Goal: Task Accomplishment & Management: Complete application form

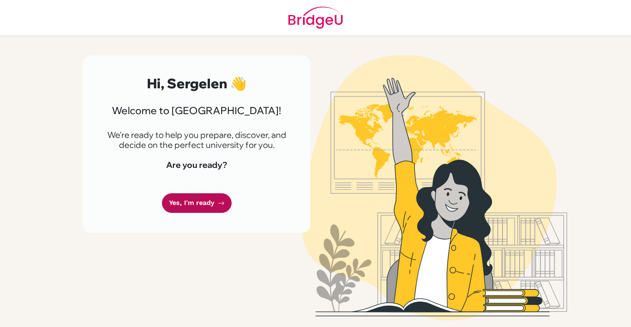
click at [214, 203] on link "Yes, I'm ready" at bounding box center [197, 204] width 70 height 20
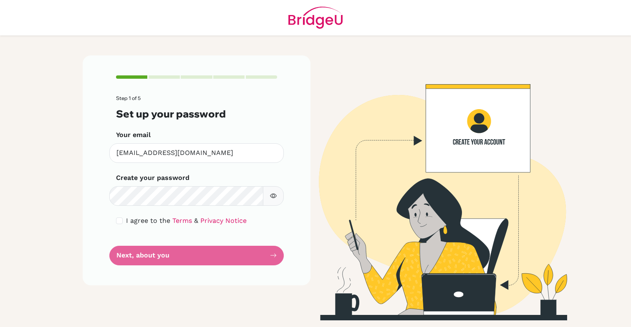
click at [275, 204] on button "button" at bounding box center [273, 196] width 21 height 20
click at [118, 220] on input "checkbox" at bounding box center [119, 221] width 7 height 7
checkbox input "true"
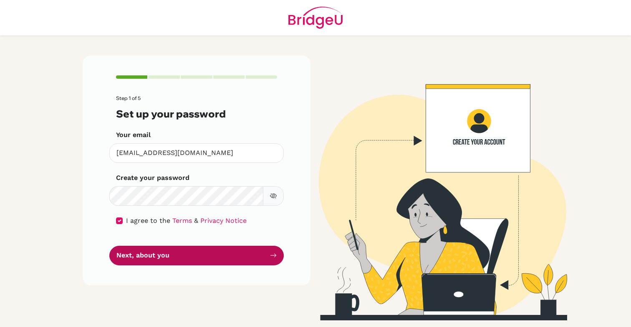
click at [164, 259] on button "Next, about you" at bounding box center [196, 256] width 174 height 20
